Goal: Find specific page/section: Find specific page/section

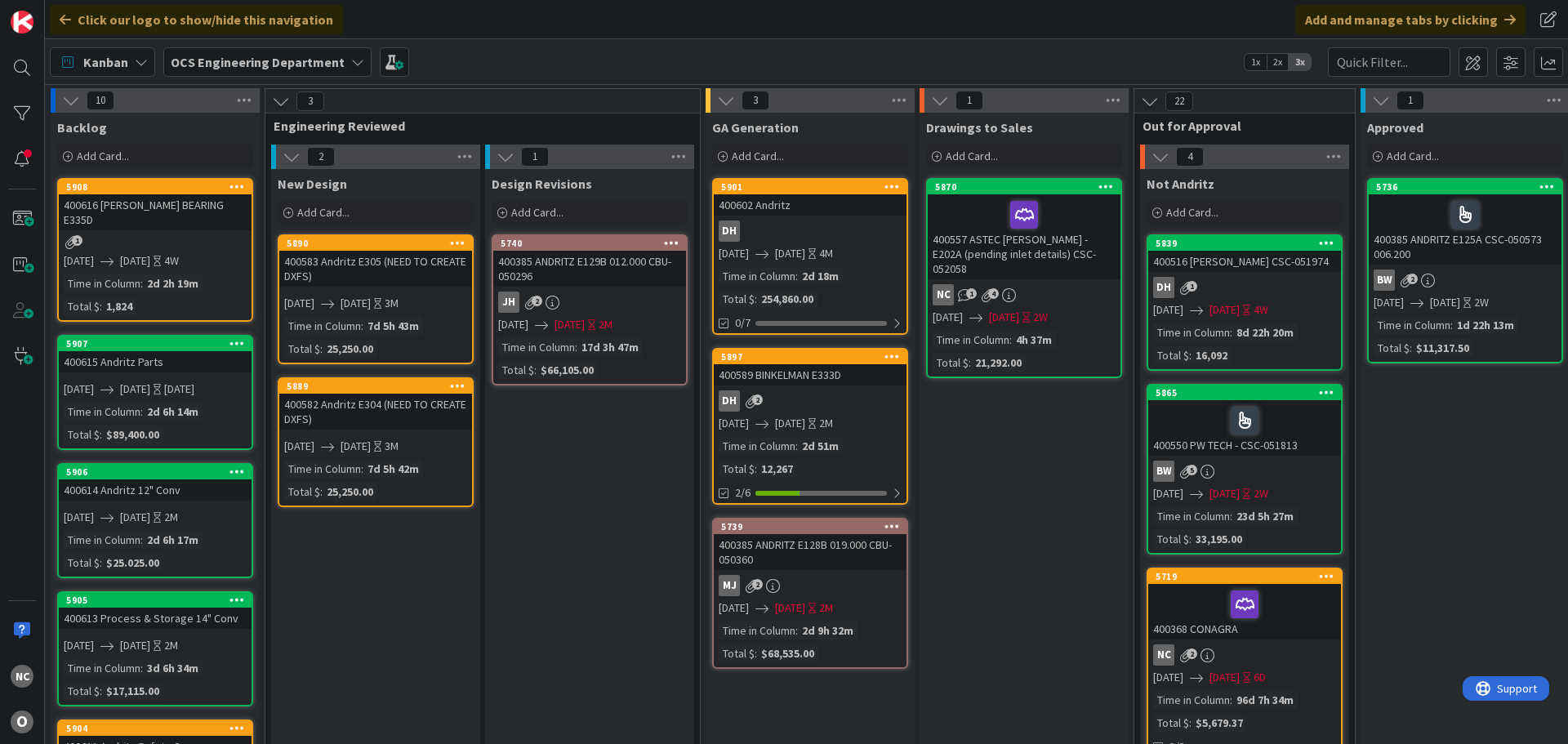
click at [1067, 237] on div "400557 ASTEC [PERSON_NAME] - E202A (pending inlet details) CSC-052058" at bounding box center [1025, 237] width 193 height 85
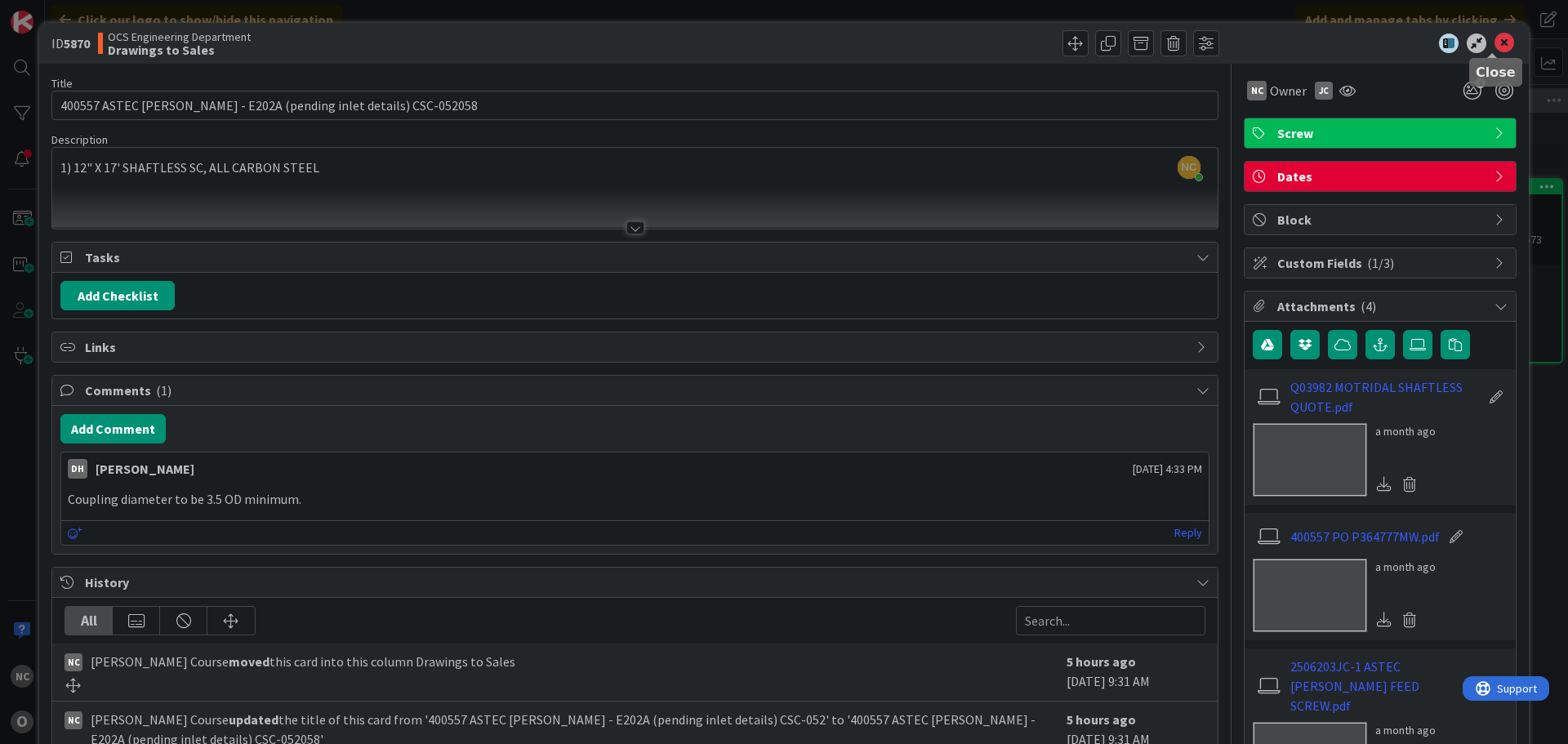
click at [1495, 40] on icon at bounding box center [1505, 43] width 19 height 19
